Goal: Transaction & Acquisition: Subscribe to service/newsletter

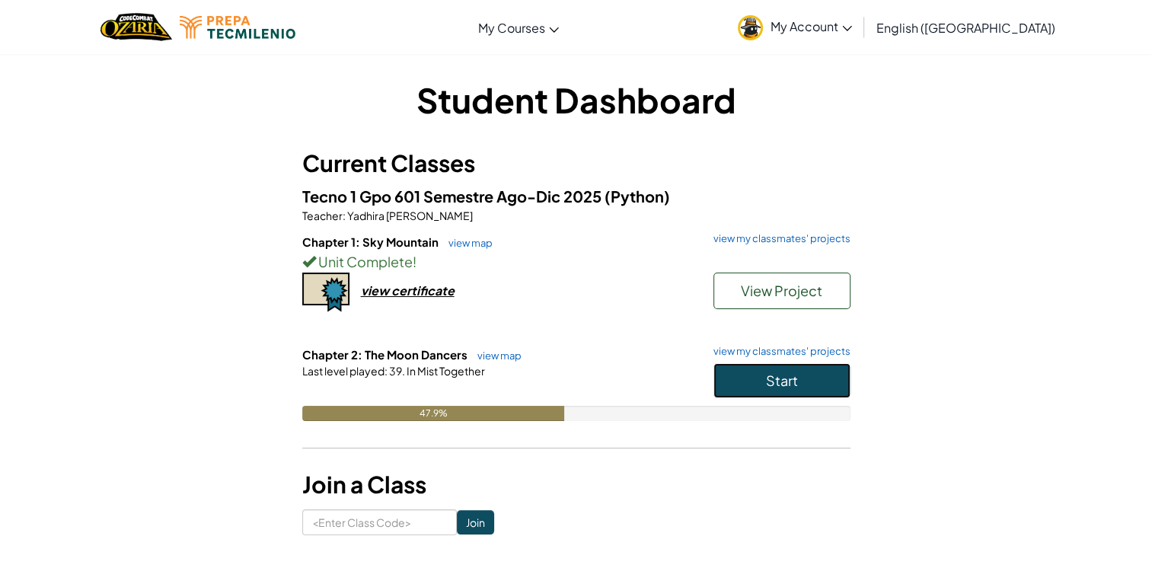
click at [796, 384] on span "Start" at bounding box center [782, 381] width 32 height 18
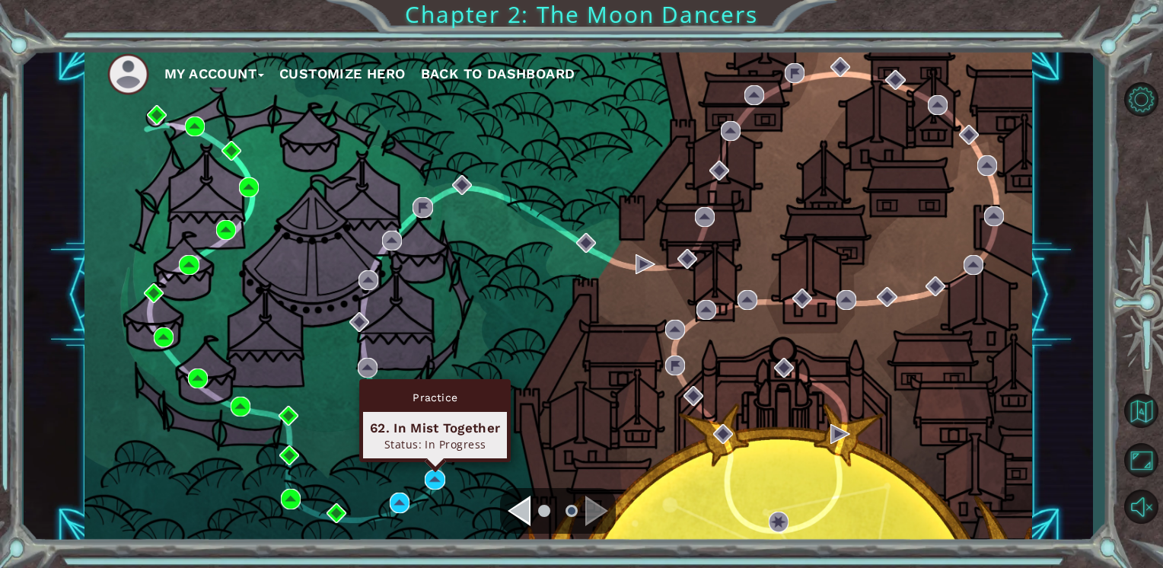
click at [433, 462] on div "Practice 62. In Mist Together Status: In Progress" at bounding box center [435, 420] width 152 height 83
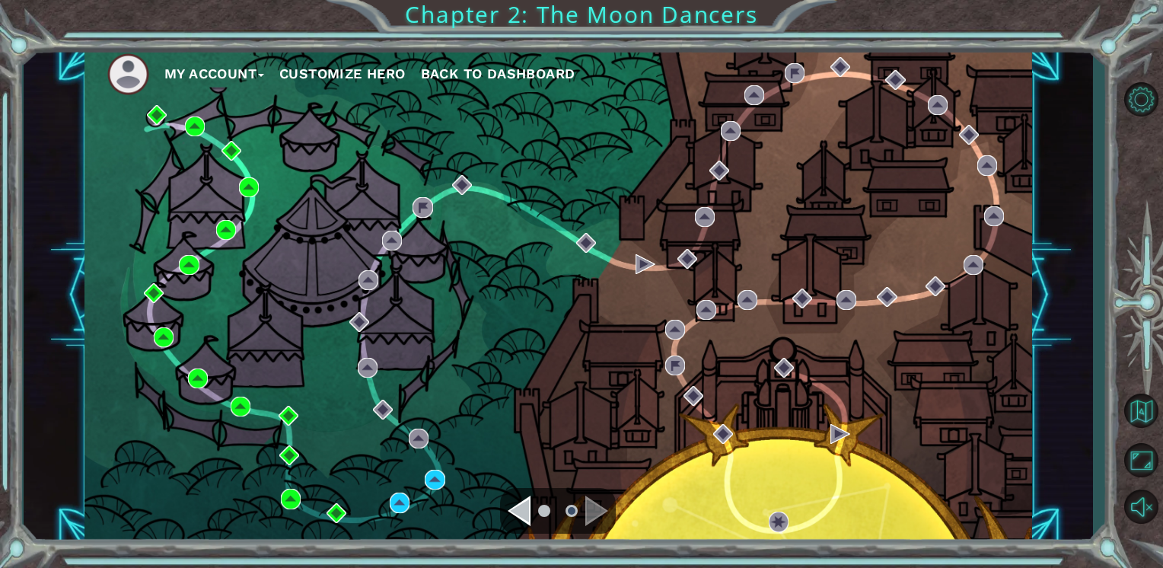
click at [534, 425] on div "My Account Customize Hero Back to Dashboard" at bounding box center [559, 296] width 948 height 500
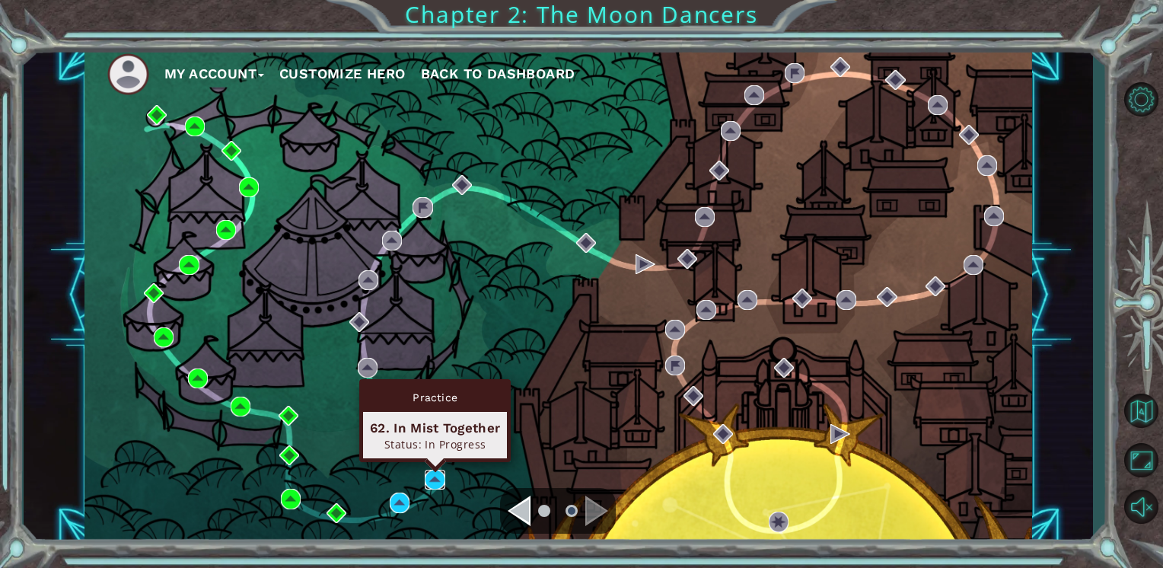
click at [433, 477] on img at bounding box center [435, 480] width 20 height 20
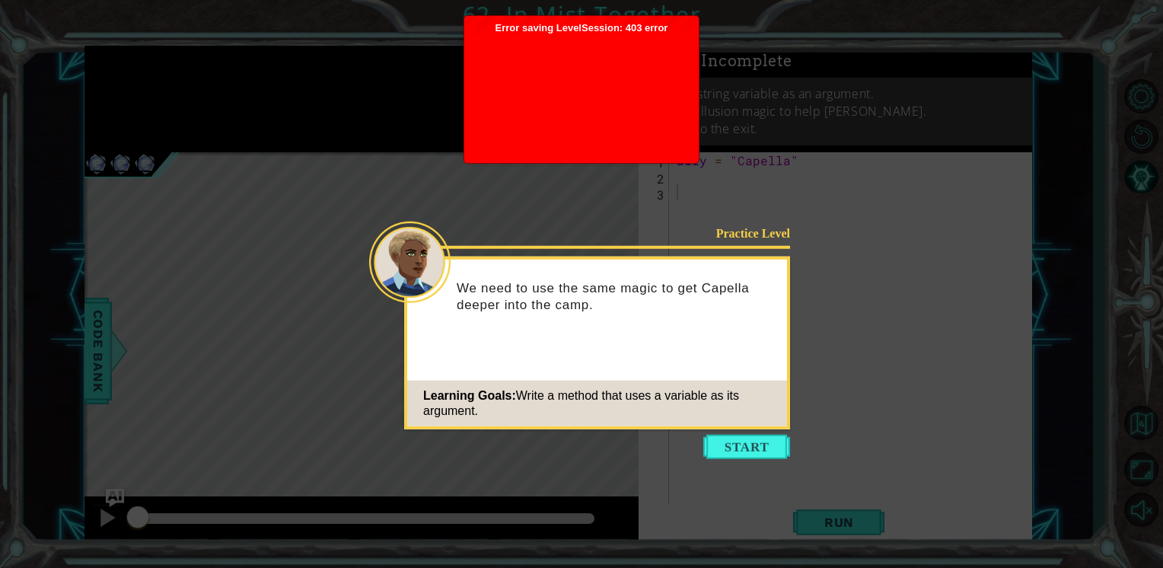
click at [504, 442] on icon at bounding box center [581, 284] width 1163 height 568
click at [720, 440] on button "Start" at bounding box center [746, 447] width 87 height 24
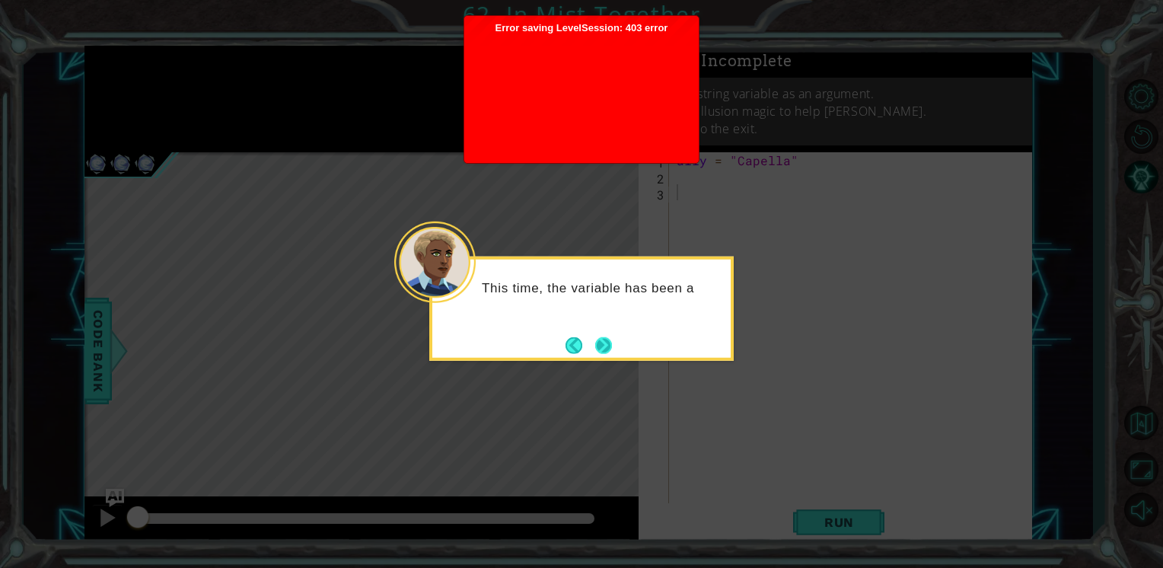
click at [603, 337] on button "Next" at bounding box center [603, 345] width 17 height 17
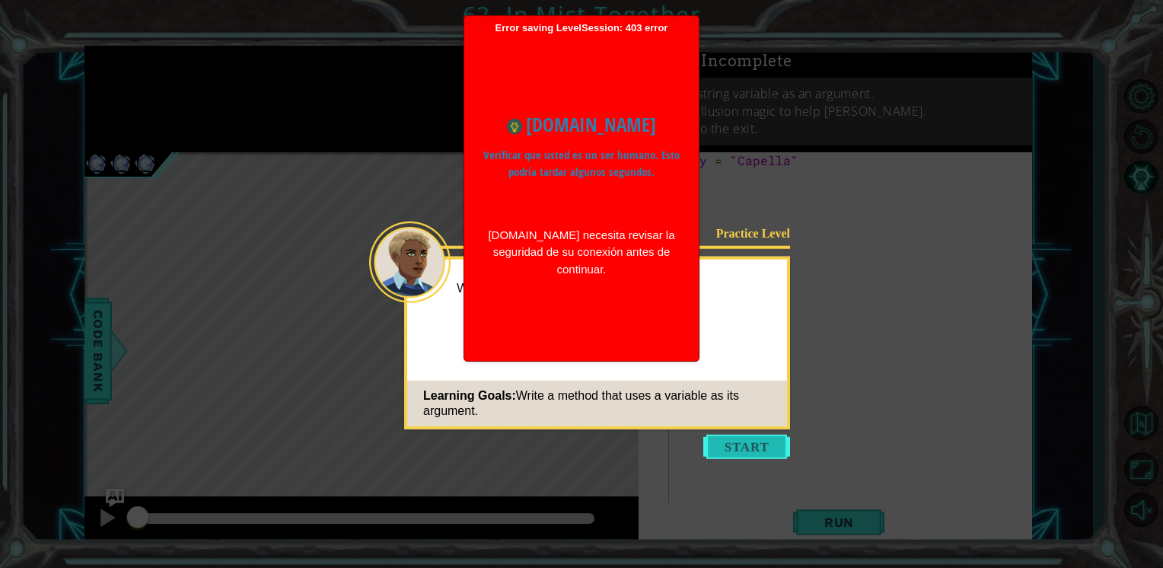
click at [759, 438] on button "Start" at bounding box center [746, 447] width 87 height 24
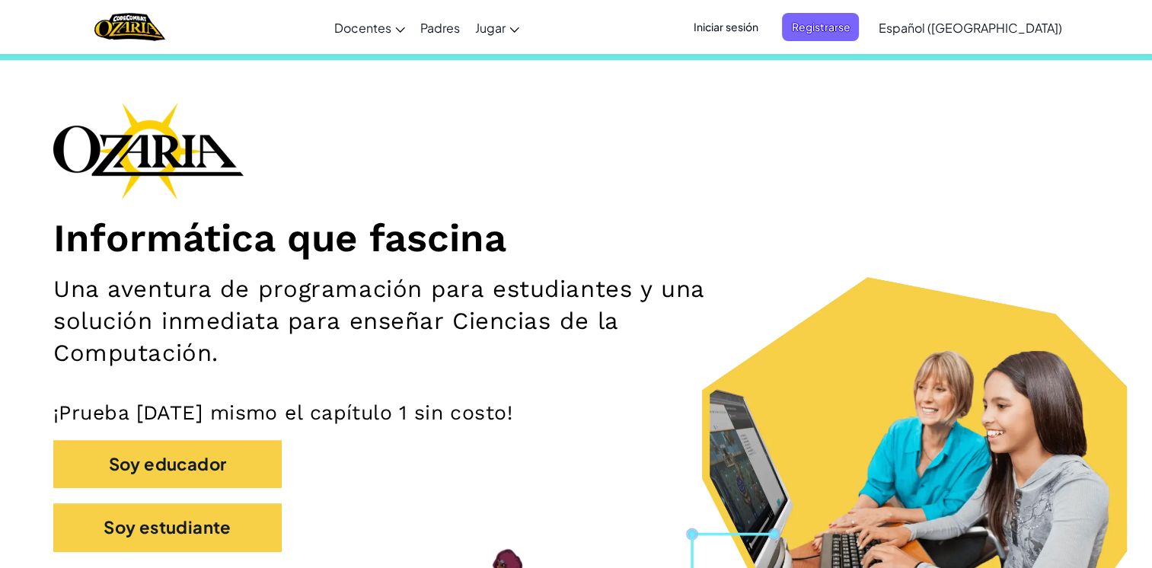
scroll to position [30, 0]
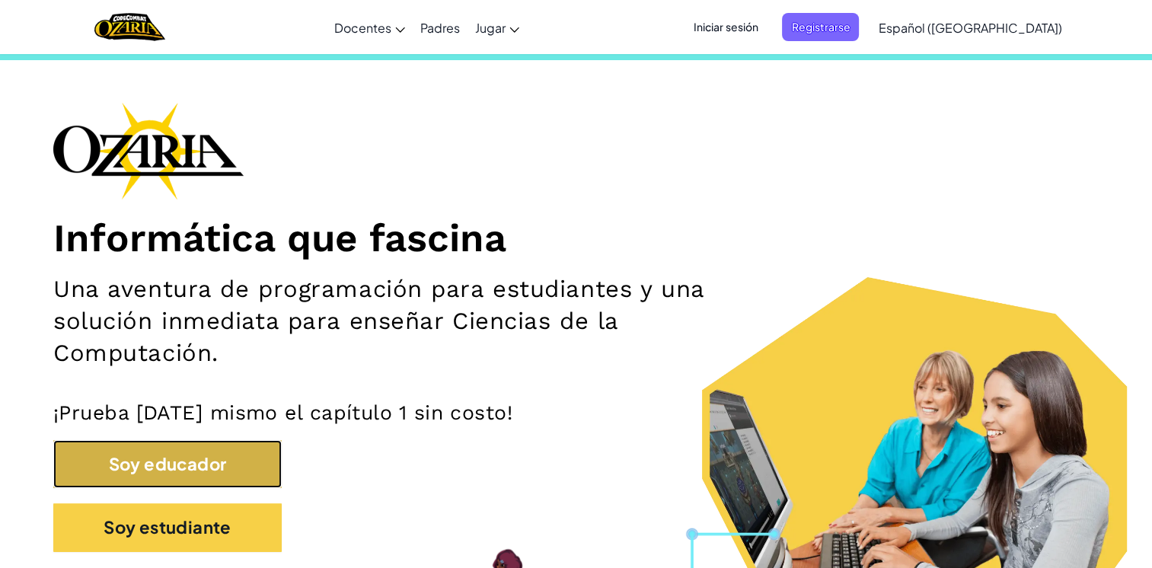
click at [254, 480] on button "Soy educador" at bounding box center [167, 464] width 228 height 48
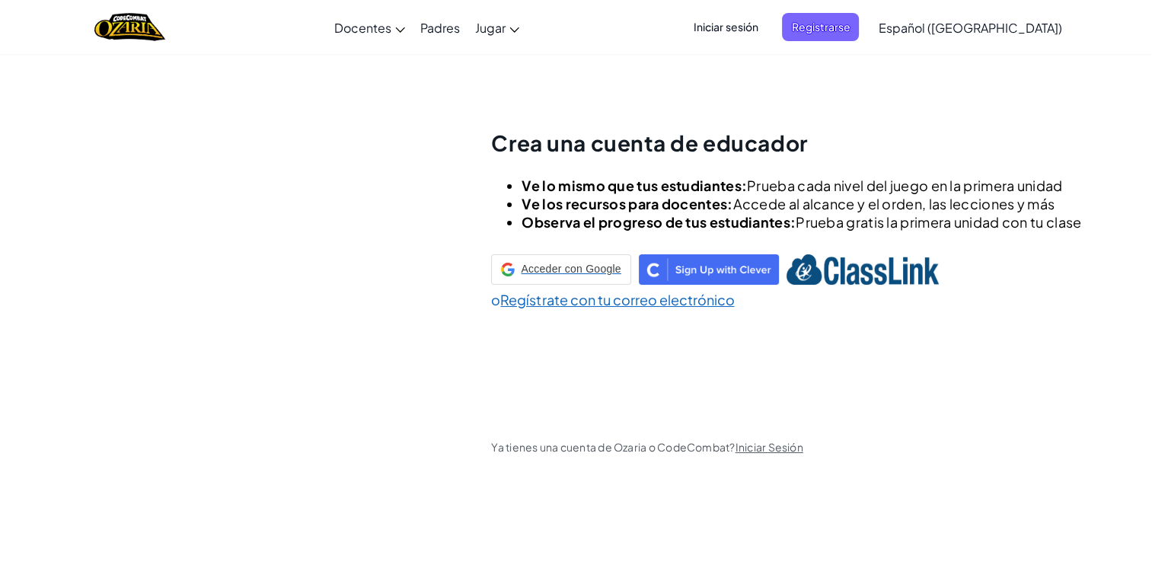
scroll to position [53, 0]
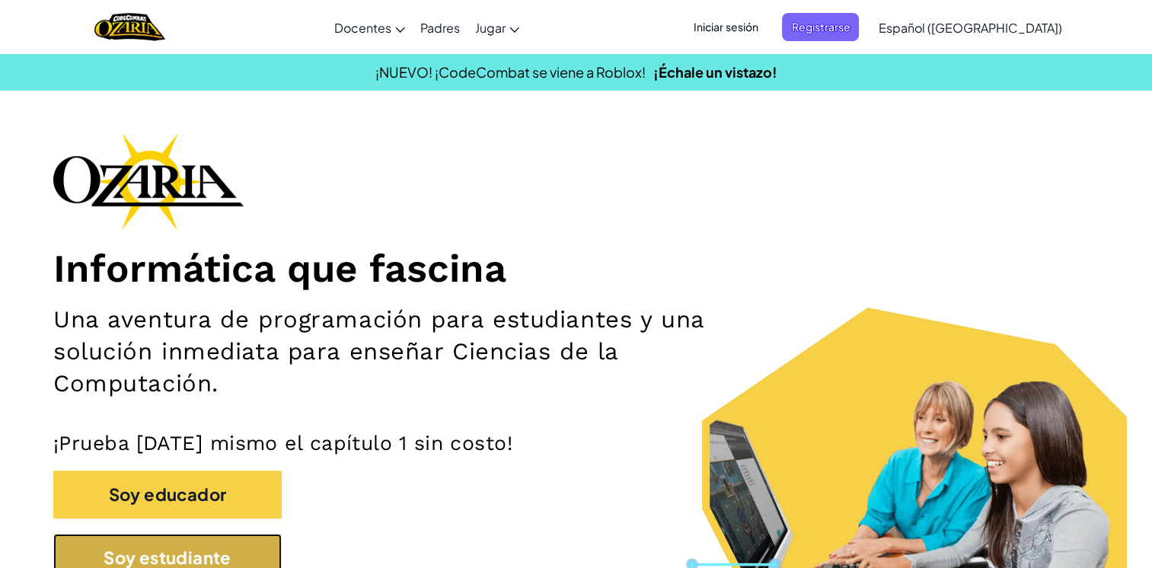
click at [244, 550] on button "Soy estudiante" at bounding box center [167, 558] width 228 height 48
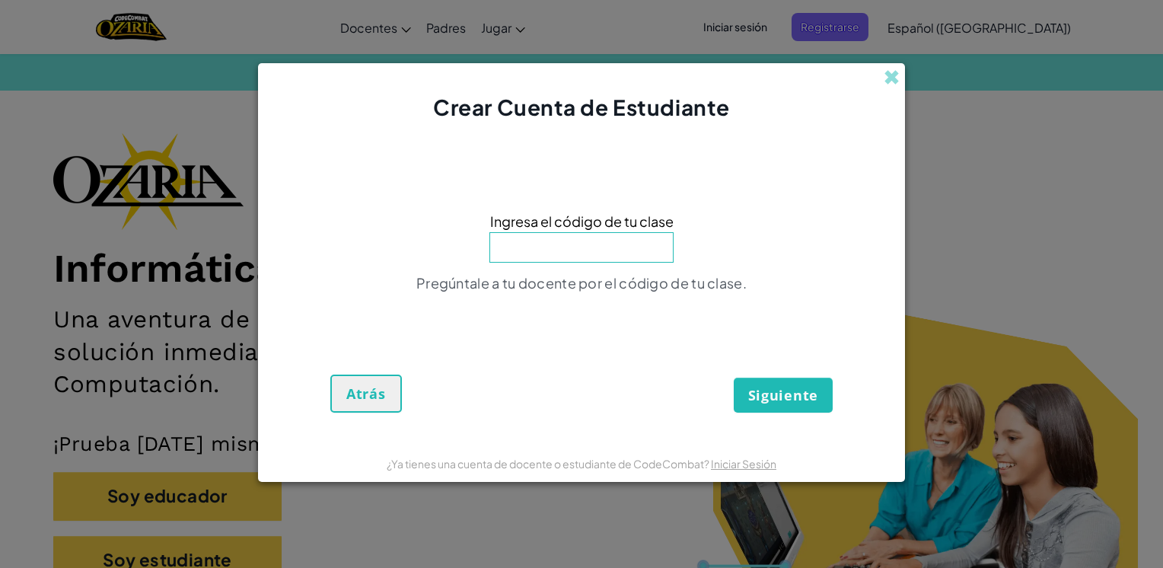
click at [606, 249] on input at bounding box center [582, 247] width 184 height 30
type input "MouthFoxSad"
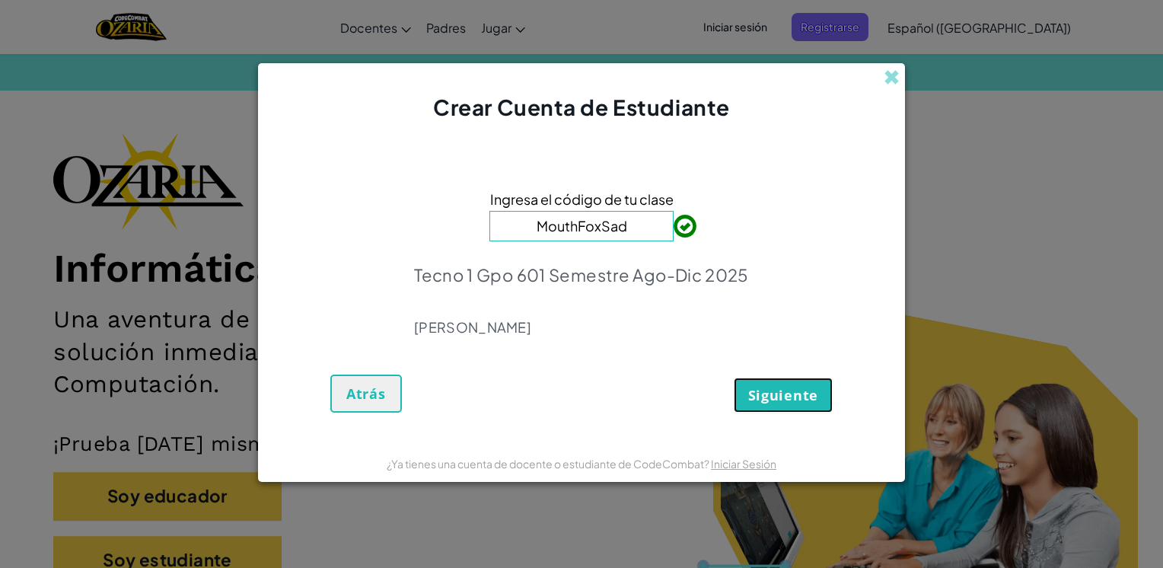
click at [786, 392] on span "Siguiente" at bounding box center [783, 395] width 70 height 18
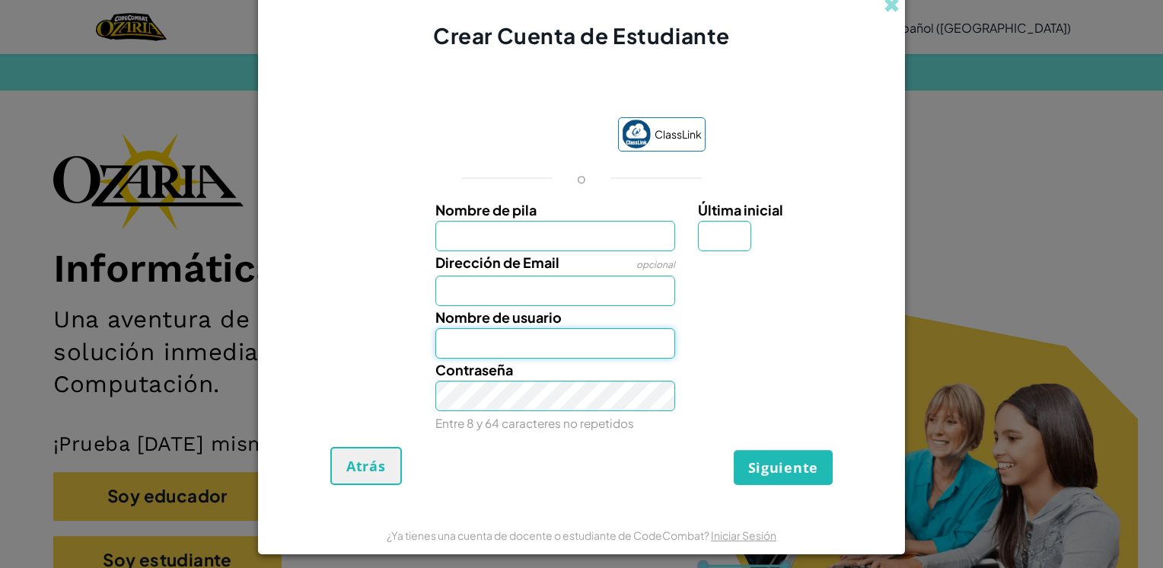
type input "[PERSON_NAME]"
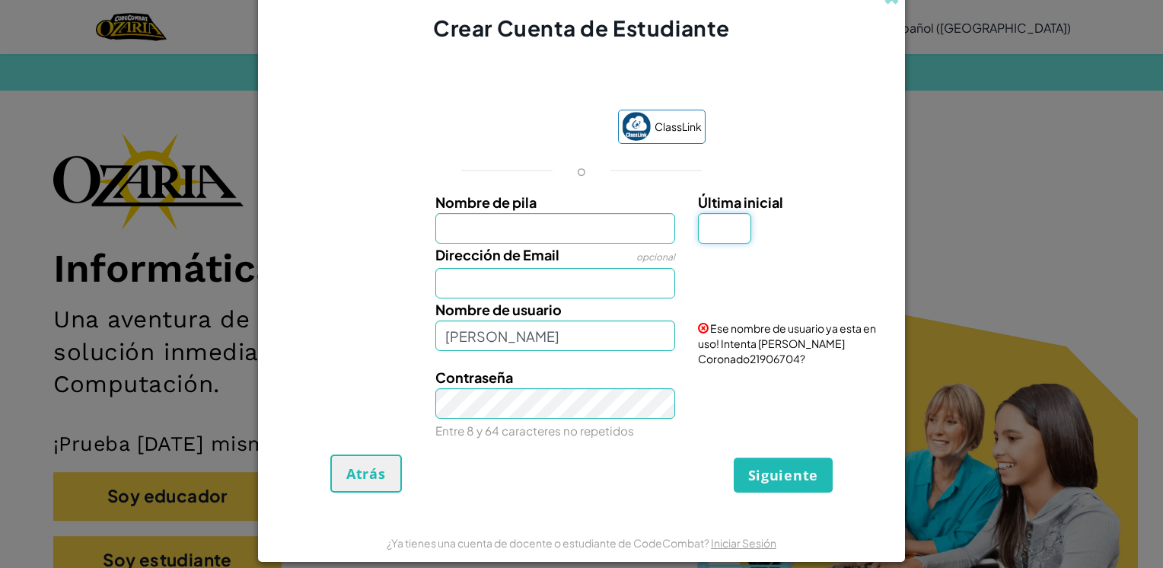
click at [729, 225] on input "Última inicial" at bounding box center [724, 228] width 53 height 30
type input "G"
type input "[PERSON_NAME]"
type input "[EMAIL_ADDRESS][DOMAIN_NAME]"
type input "[PERSON_NAME]"
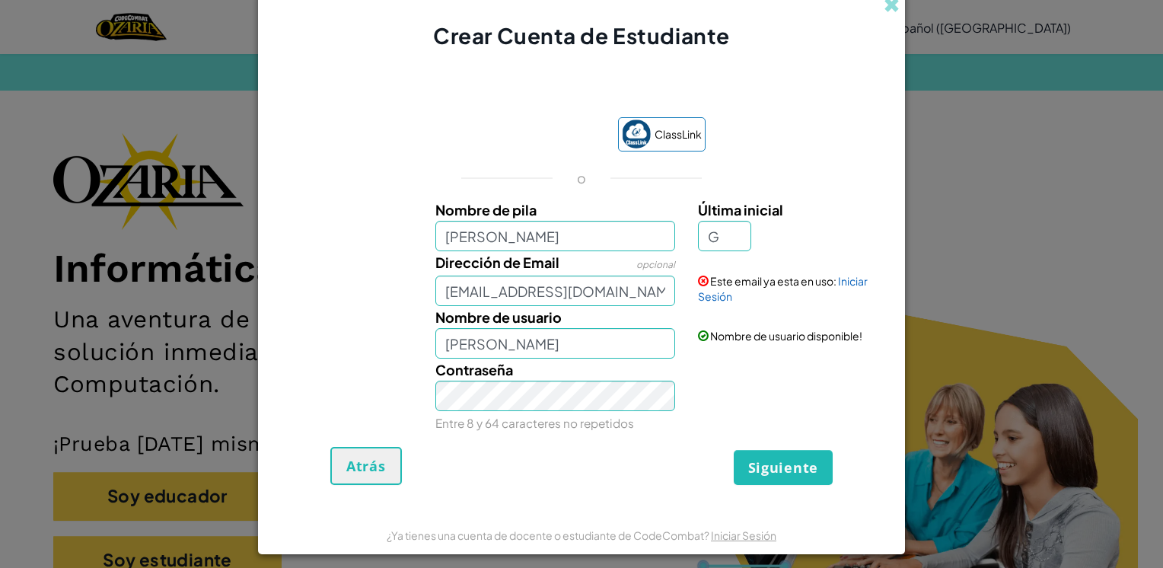
click at [736, 392] on div "Contraseña Entre 8 y 64 caracteres no repetidos" at bounding box center [582, 396] width 632 height 75
click at [719, 242] on input "G" at bounding box center [724, 236] width 53 height 30
click at [780, 471] on span "Siguiente" at bounding box center [783, 467] width 70 height 18
click at [735, 236] on input "G" at bounding box center [724, 236] width 53 height 30
type input "C"
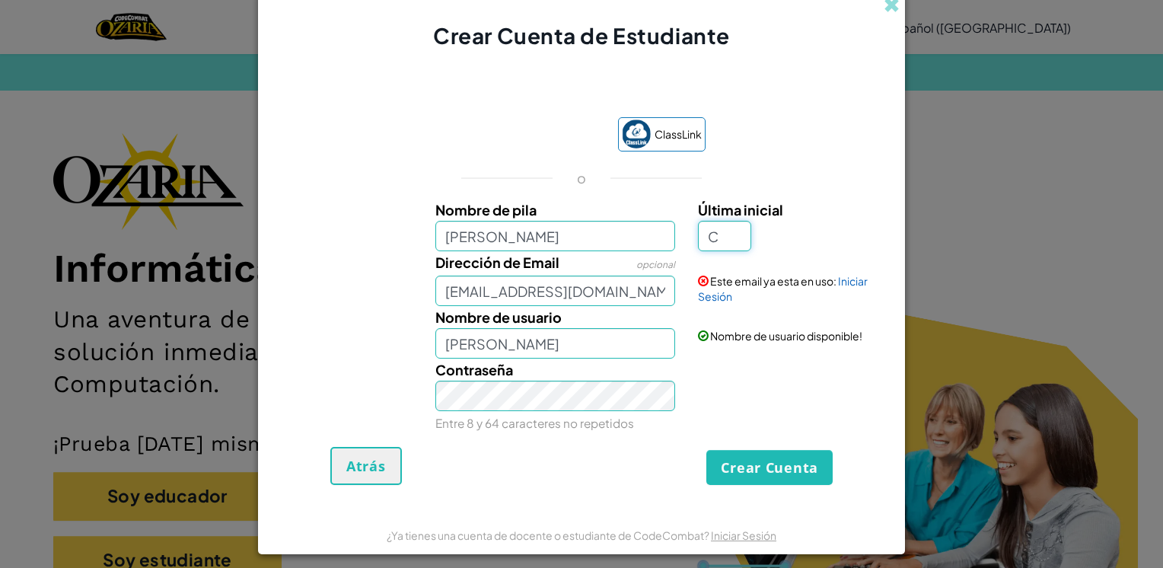
type input "[PERSON_NAME]"
click at [756, 480] on button "Crear Cuenta" at bounding box center [770, 467] width 126 height 35
click at [853, 277] on link "Iniciar Sesión" at bounding box center [783, 288] width 170 height 29
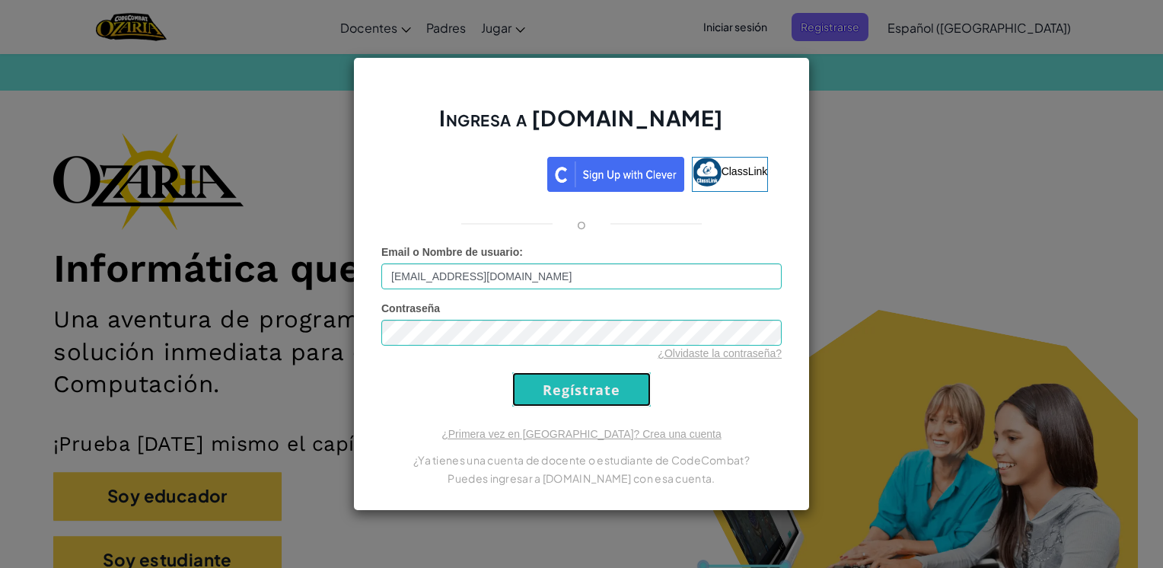
click at [599, 394] on input "Regístrate" at bounding box center [581, 389] width 139 height 34
